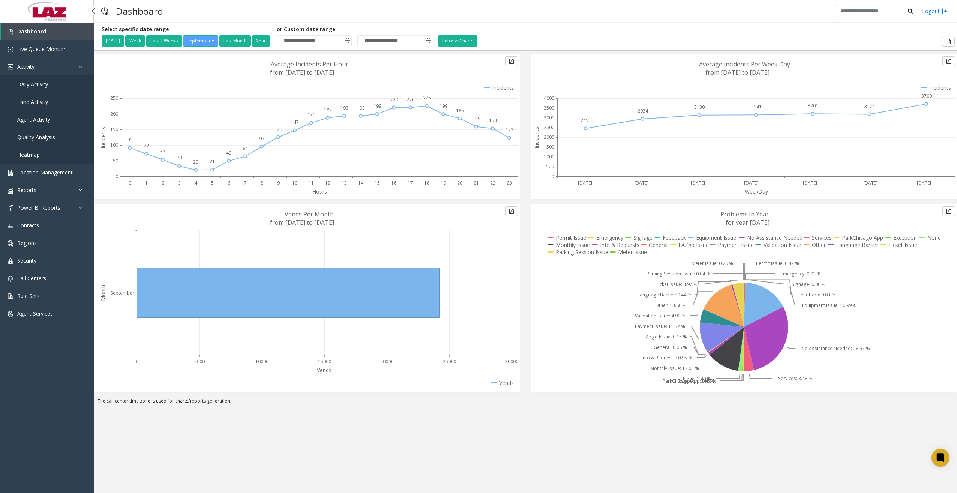
click at [42, 82] on span "Daily Activity" at bounding box center [32, 84] width 31 height 7
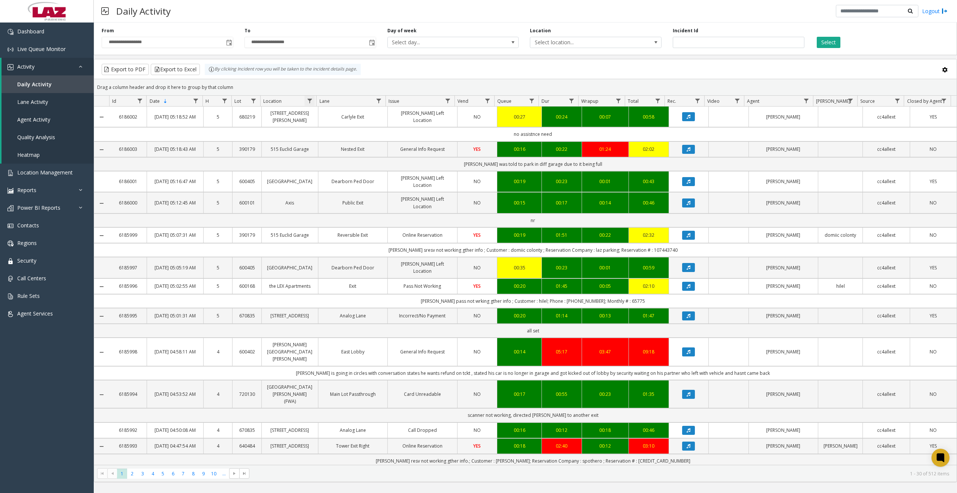
click at [307, 102] on span "Data table" at bounding box center [310, 101] width 6 height 6
click at [323, 129] on input "Location Filter" at bounding box center [342, 133] width 64 height 13
type input "******"
drag, startPoint x: 351, startPoint y: 190, endPoint x: 351, endPoint y: 196, distance: 6.4
click at [351, 190] on input "Location Filter" at bounding box center [342, 184] width 64 height 13
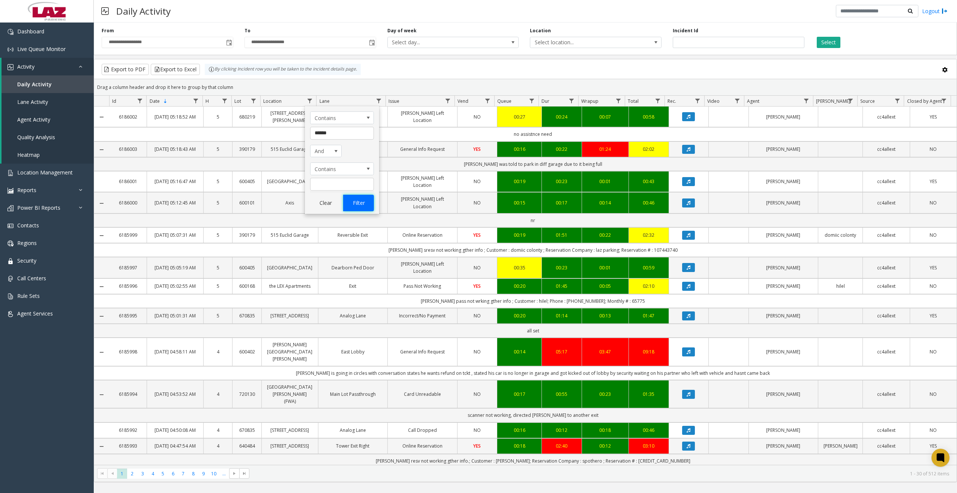
click at [353, 202] on button "Filter" at bounding box center [358, 203] width 31 height 16
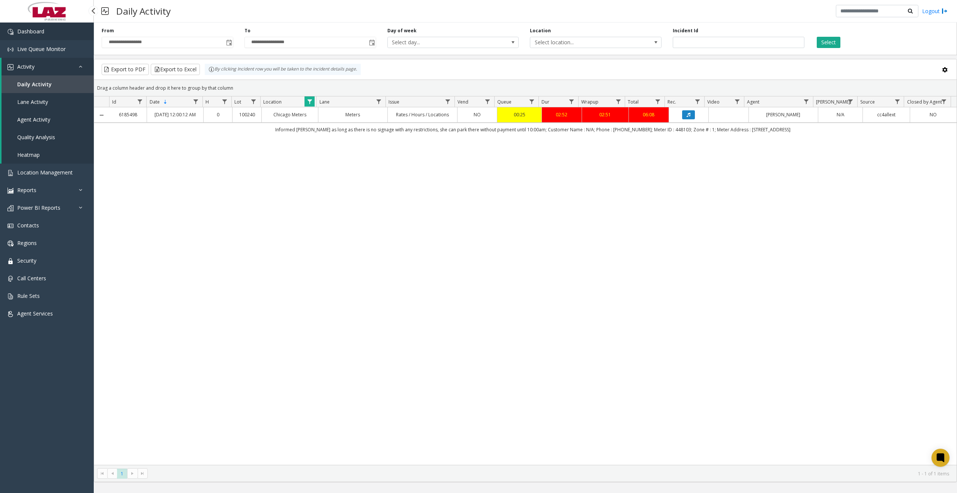
click at [67, 37] on link "Dashboard" at bounding box center [47, 31] width 94 height 18
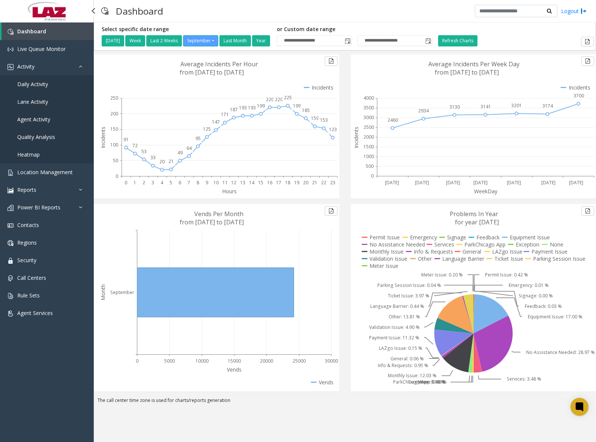
click at [45, 87] on span "Daily Activity" at bounding box center [32, 84] width 31 height 7
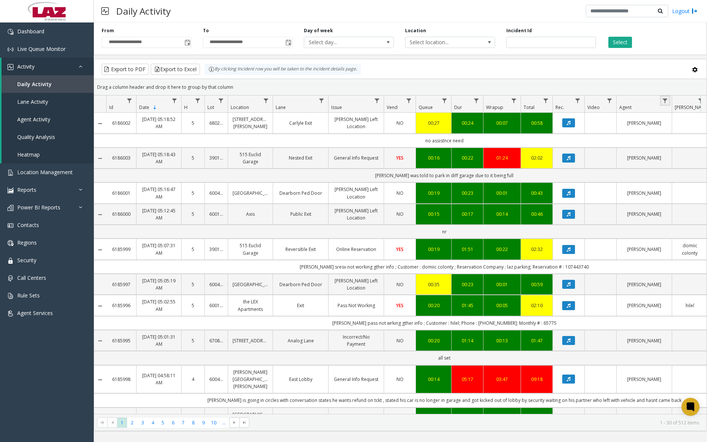
click at [666, 97] on link "Data table" at bounding box center [665, 101] width 10 height 10
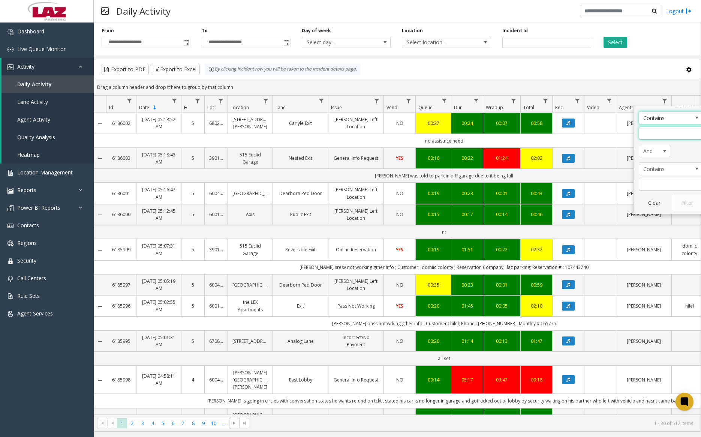
click at [667, 129] on input "Agent Filter" at bounding box center [671, 133] width 64 height 13
type input "******"
click at [686, 197] on button "Filter" at bounding box center [687, 203] width 31 height 16
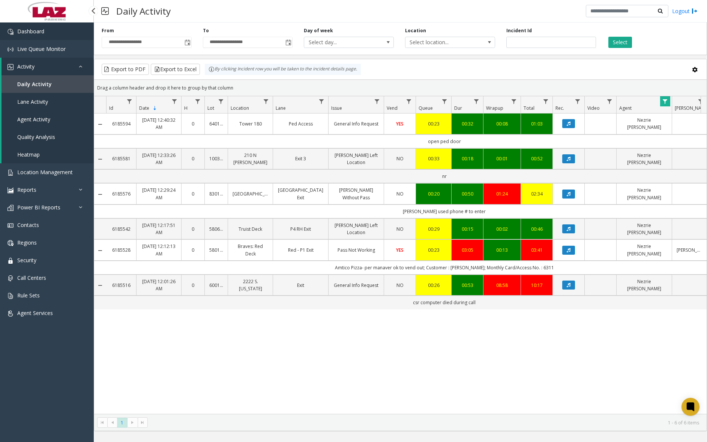
click at [28, 37] on link "Dashboard" at bounding box center [47, 31] width 94 height 18
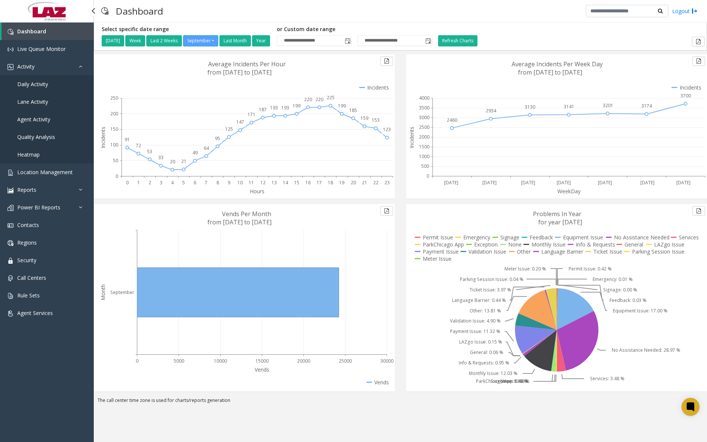
click at [47, 87] on span "Daily Activity" at bounding box center [32, 84] width 31 height 7
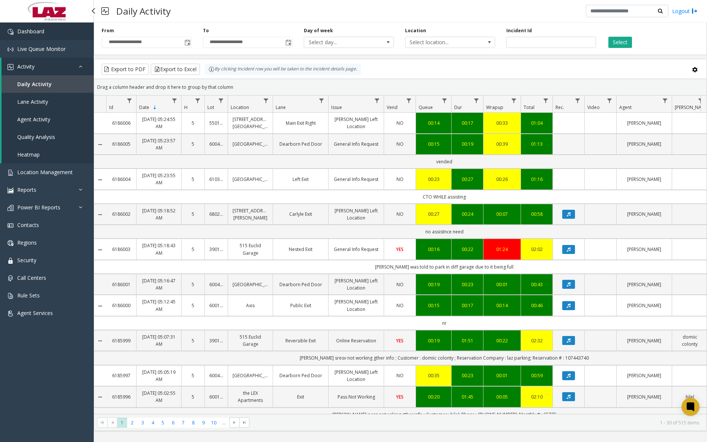
click at [66, 35] on link "Dashboard" at bounding box center [47, 31] width 94 height 18
